Goal: Obtain resource: Obtain resource

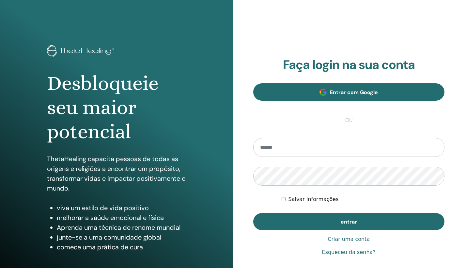
click at [348, 99] on link "Entrar com Google" at bounding box center [349, 91] width 192 height 17
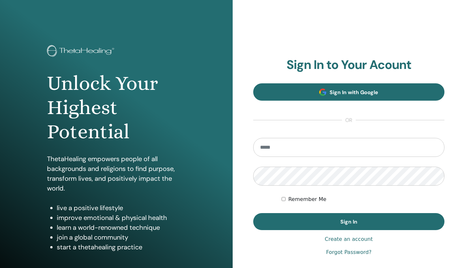
click at [357, 93] on span "Sign In with Google" at bounding box center [354, 92] width 49 height 7
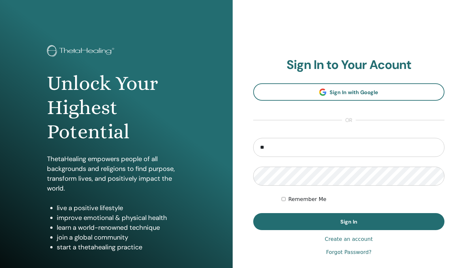
type input "*"
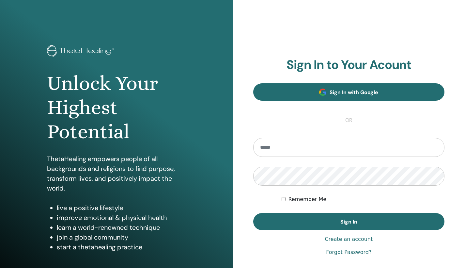
click at [392, 89] on link "Sign In with Google" at bounding box center [349, 91] width 192 height 17
click at [319, 89] on link "Sign In with Google" at bounding box center [349, 91] width 192 height 17
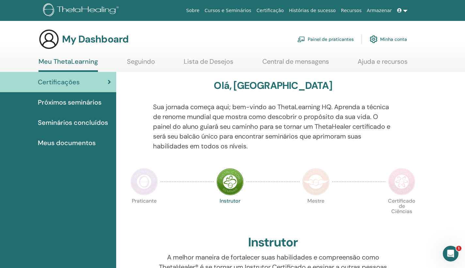
click at [63, 142] on span "Meus documentos" at bounding box center [67, 143] width 58 height 10
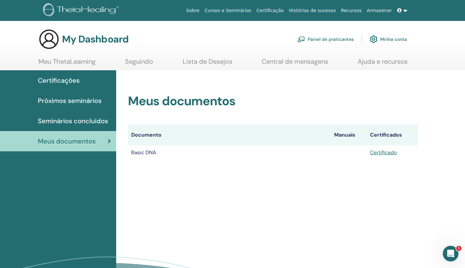
click at [170, 152] on td "Basic DNA" at bounding box center [229, 152] width 203 height 14
click at [391, 151] on link "Certificado" at bounding box center [383, 152] width 27 height 7
